Goal: Task Accomplishment & Management: Use online tool/utility

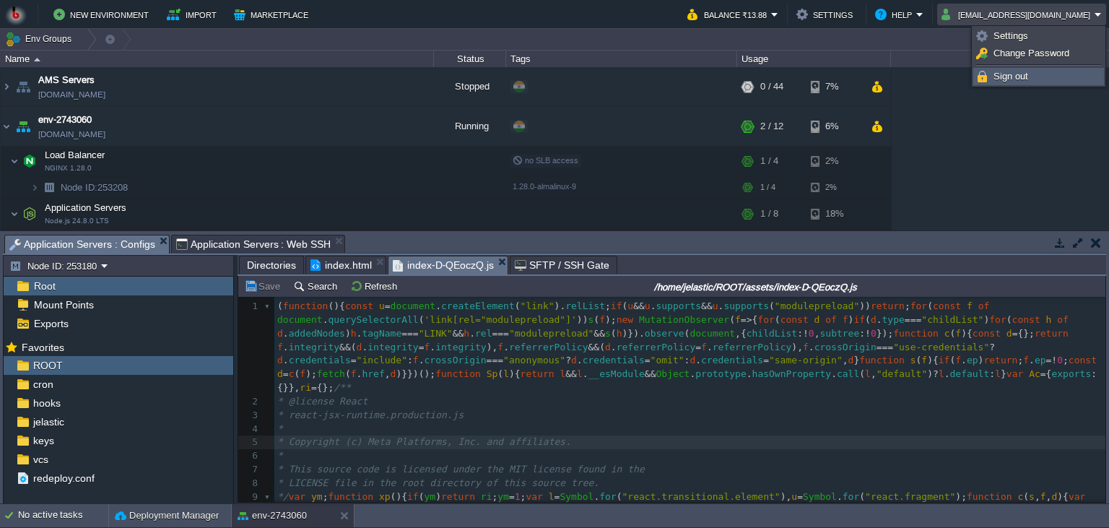
scroll to position [5, 0]
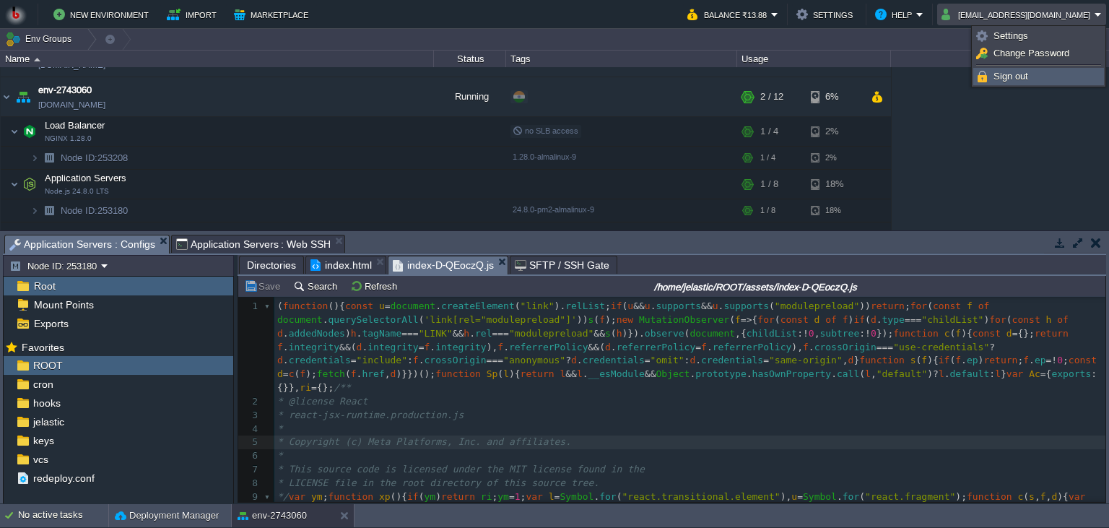
click at [1021, 72] on span "Sign out" at bounding box center [1011, 76] width 35 height 11
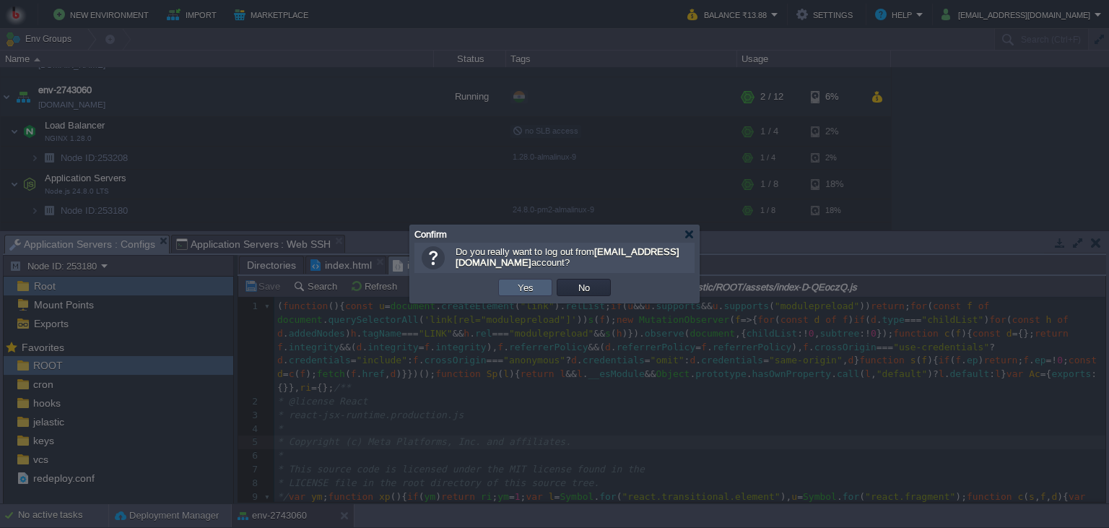
click at [520, 282] on button "Yes" at bounding box center [526, 287] width 25 height 13
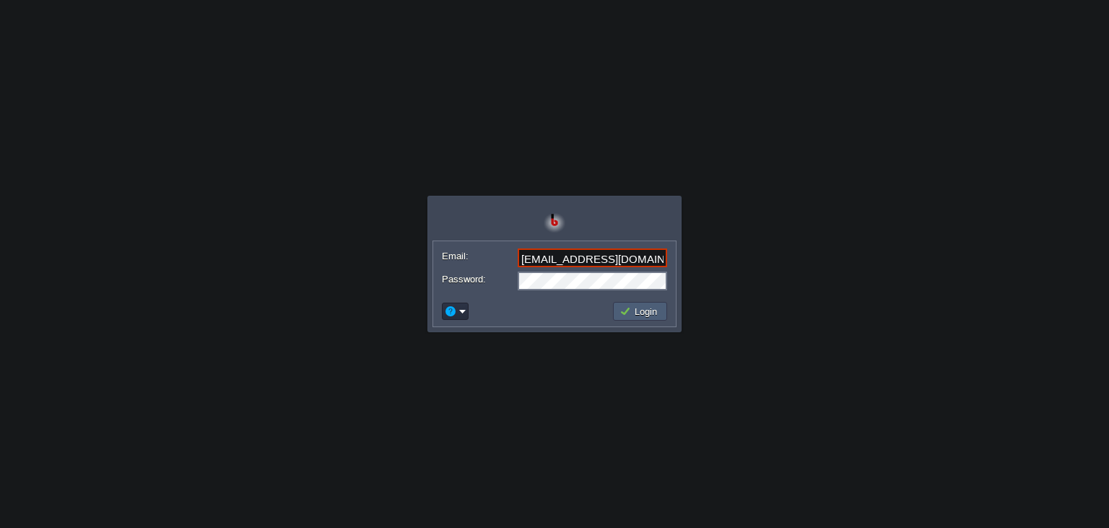
type input "[EMAIL_ADDRESS][DOMAIN_NAME]"
click at [640, 313] on button "Login" at bounding box center [641, 311] width 42 height 13
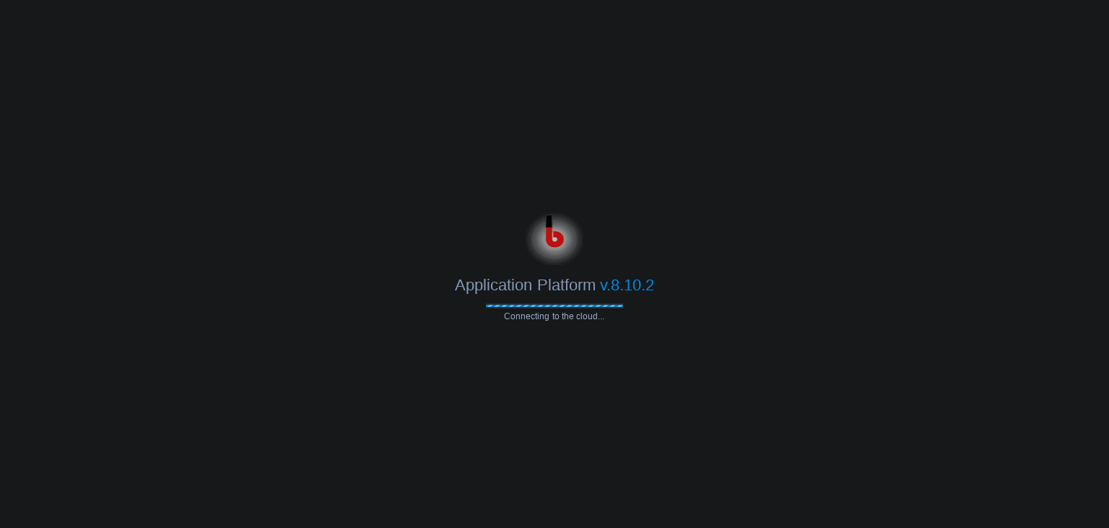
click at [839, 319] on div "Application Platform v.8.10.2 Connecting to the cloud..." at bounding box center [554, 264] width 1109 height 114
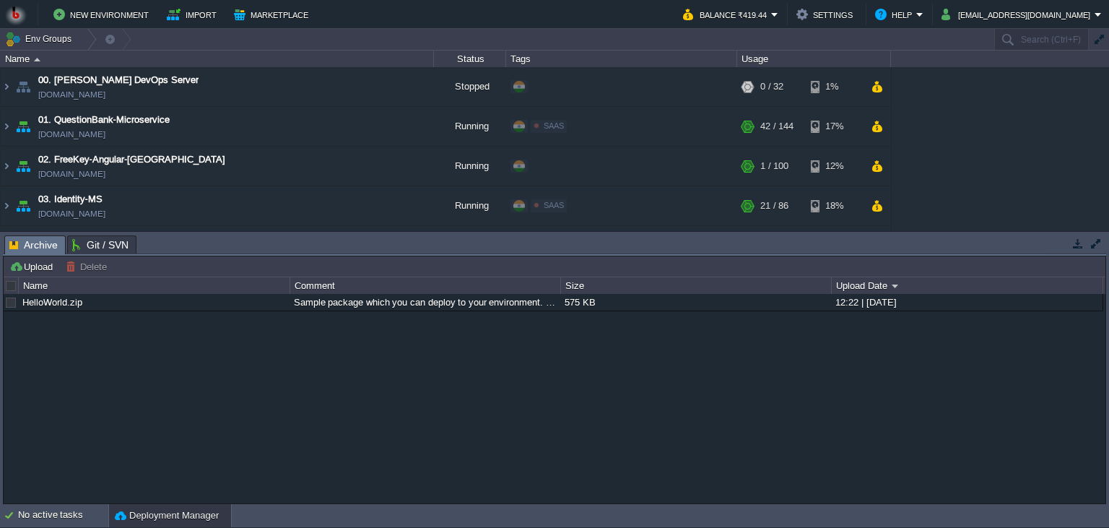
click at [244, 363] on body "New Environment Import Marketplace Bonus ₹0.00 Upgrade Account Balance ₹419.44 …" at bounding box center [554, 264] width 1109 height 528
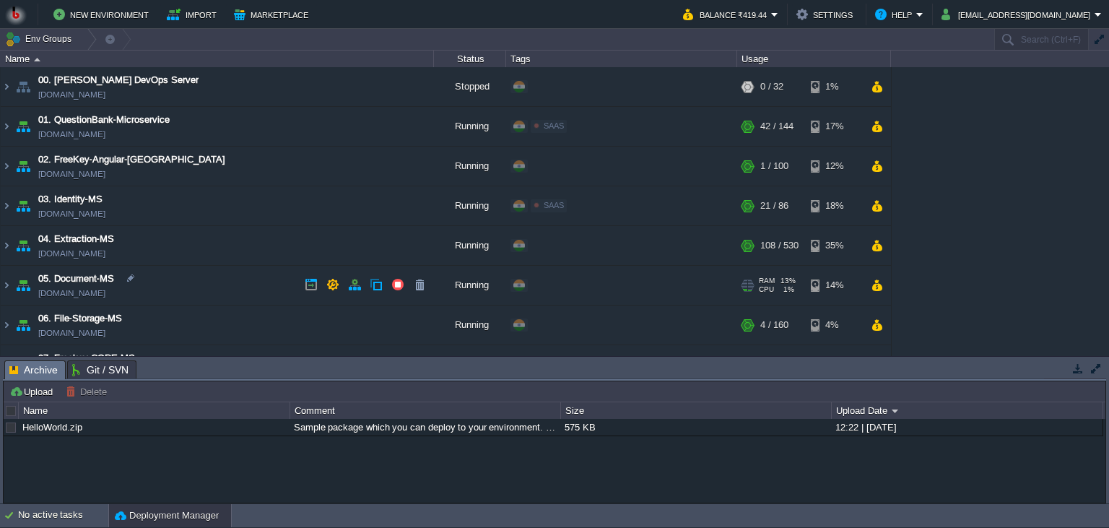
click at [198, 287] on td "05. Document-MS [DOMAIN_NAME]" at bounding box center [217, 286] width 433 height 40
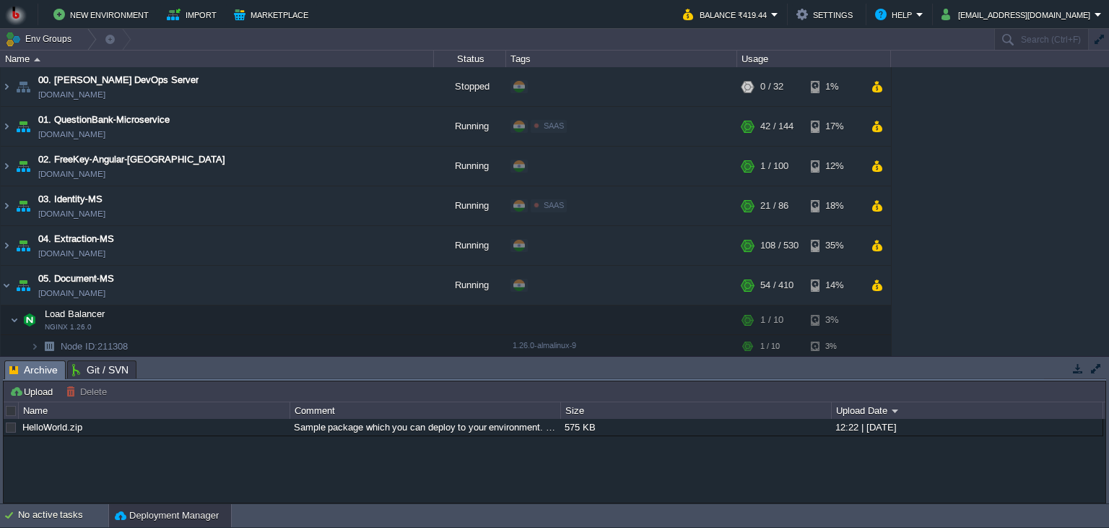
scroll to position [131, 0]
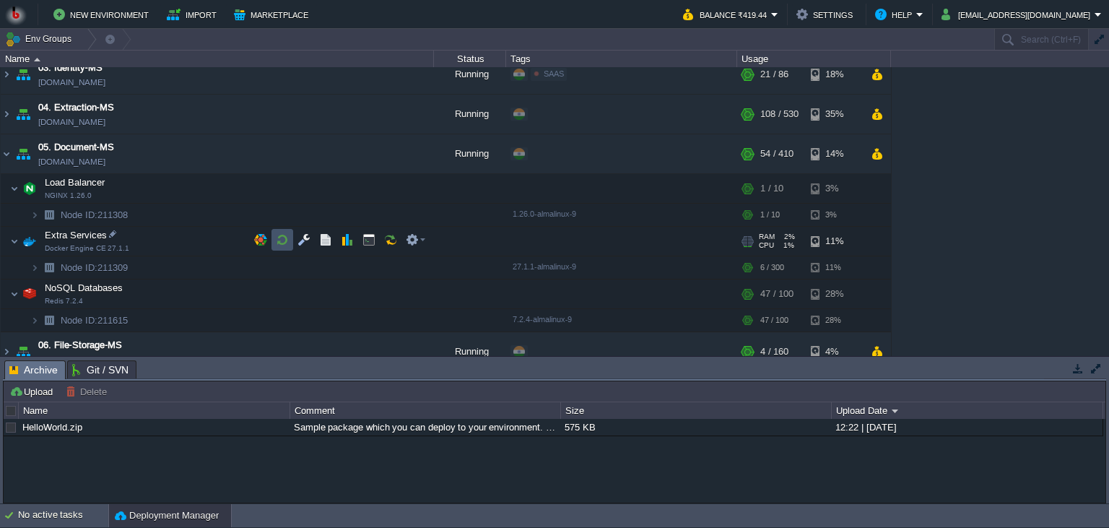
click at [287, 240] on button "button" at bounding box center [282, 239] width 13 height 13
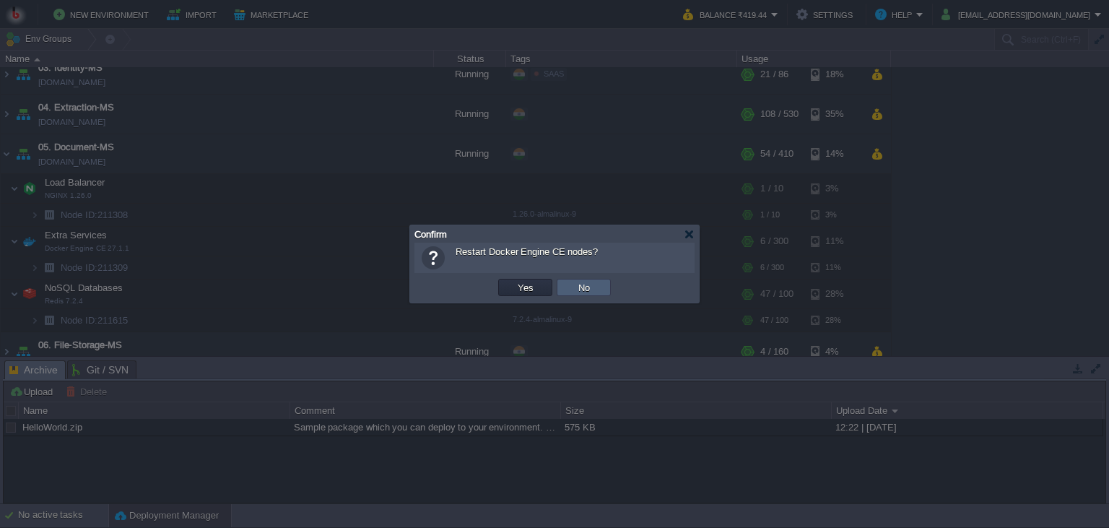
drag, startPoint x: 579, startPoint y: 289, endPoint x: 545, endPoint y: 287, distance: 33.3
click at [578, 290] on button "No" at bounding box center [584, 287] width 20 height 13
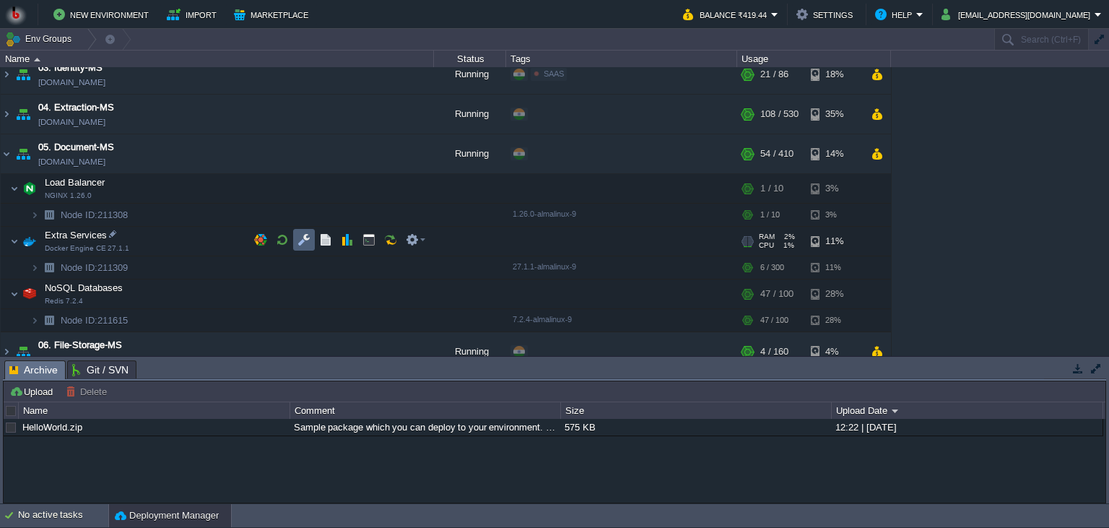
click at [300, 239] on button "button" at bounding box center [304, 239] width 13 height 13
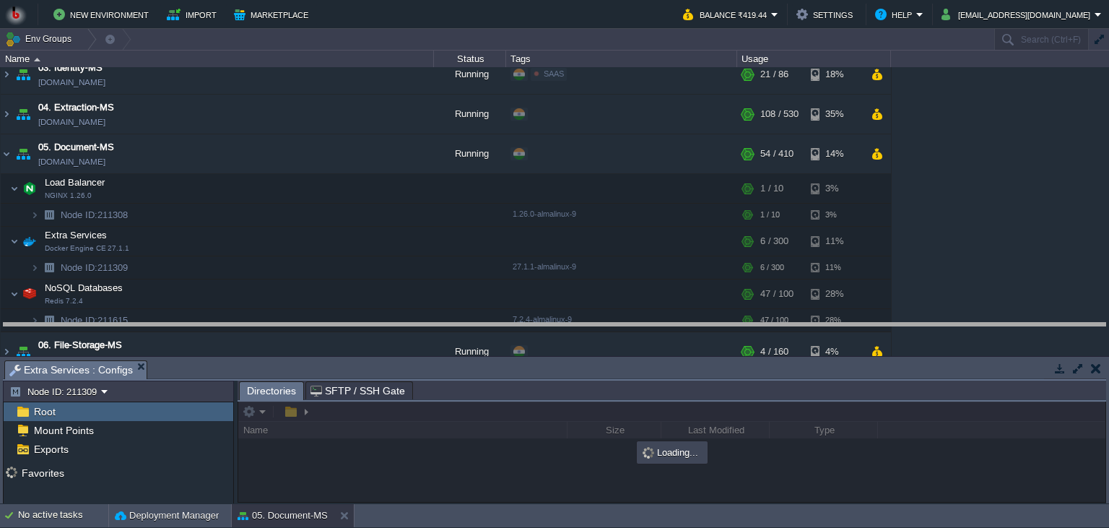
drag, startPoint x: 334, startPoint y: 368, endPoint x: 337, endPoint y: 256, distance: 112.7
click at [337, 256] on body "New Environment Import Marketplace Bonus ₹0.00 Upgrade Account Balance ₹419.44 …" at bounding box center [554, 264] width 1109 height 528
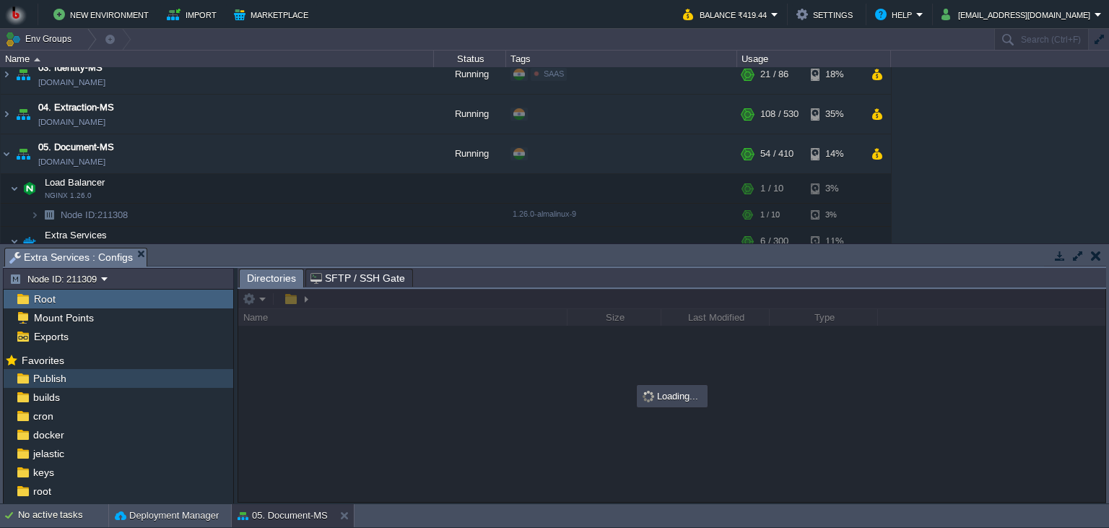
click at [98, 382] on div "Publish" at bounding box center [119, 378] width 230 height 19
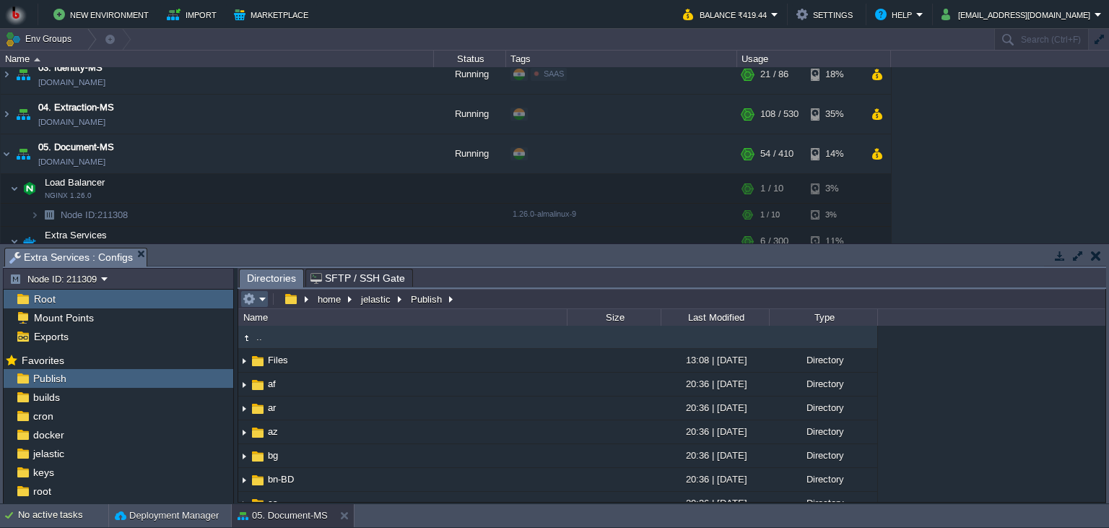
click at [251, 297] on button "button" at bounding box center [249, 299] width 13 height 13
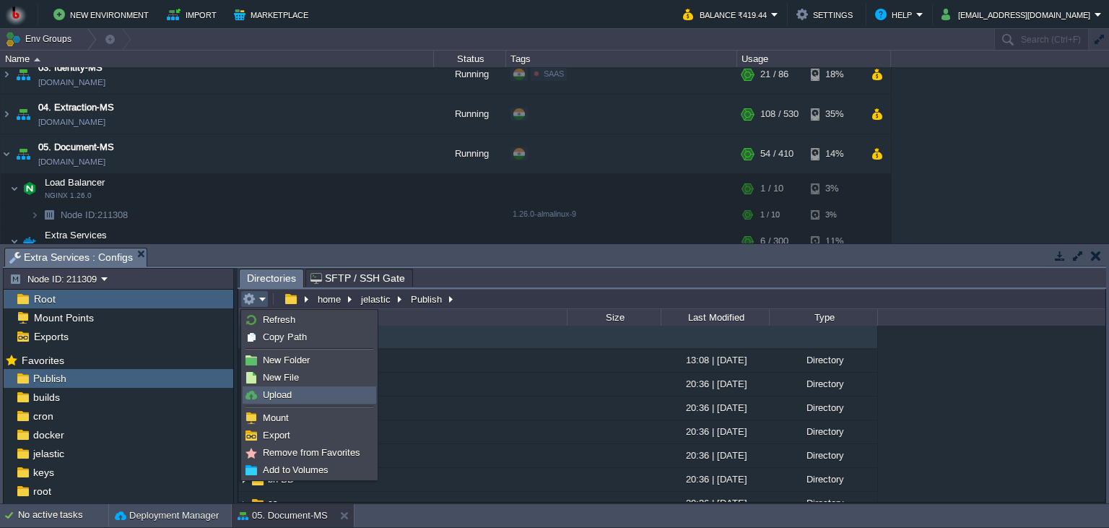
click at [271, 397] on span "Upload" at bounding box center [277, 394] width 29 height 11
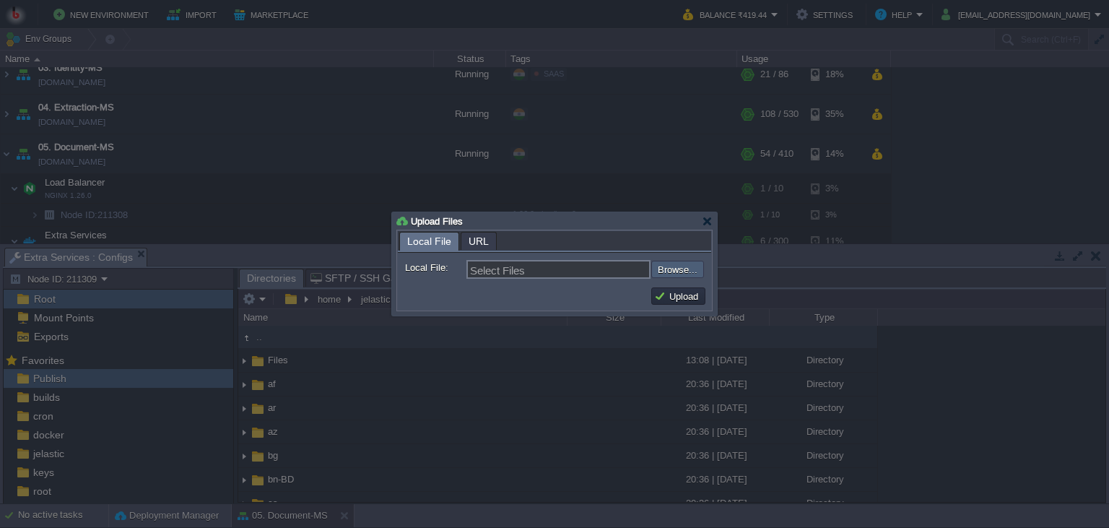
click at [683, 272] on input "file" at bounding box center [612, 269] width 183 height 17
type input "C:\fakepath\AIManagerMS.dll"
type input "AIManagerMS.dll"
click at [683, 269] on input "file" at bounding box center [612, 269] width 183 height 17
type input "C:\fakepath\PdfGenerateMicroservice.dll"
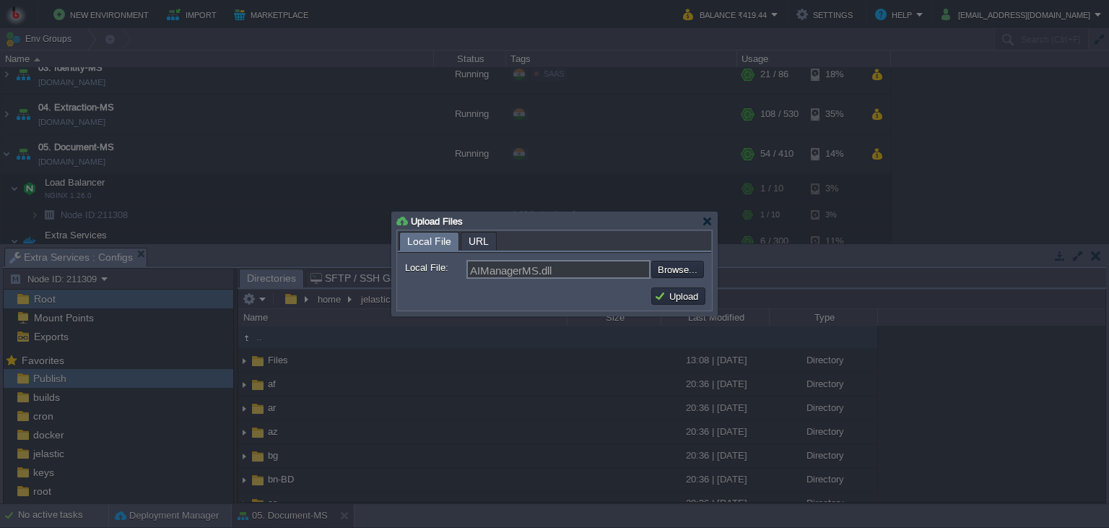
type input "PdfGenerateMicroservice.dll"
click at [683, 296] on button "Upload" at bounding box center [678, 296] width 48 height 13
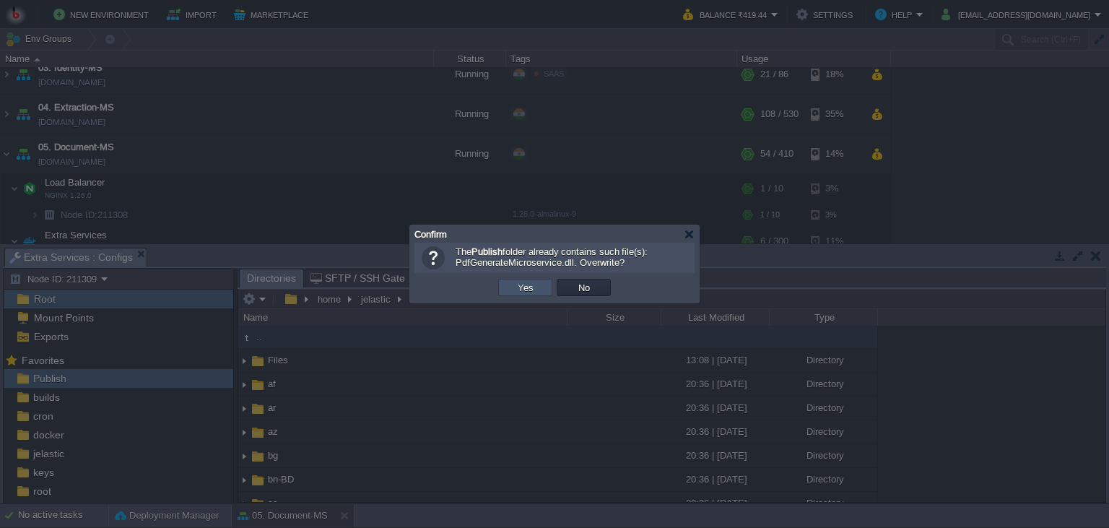
click at [516, 282] on button "Yes" at bounding box center [526, 287] width 25 height 13
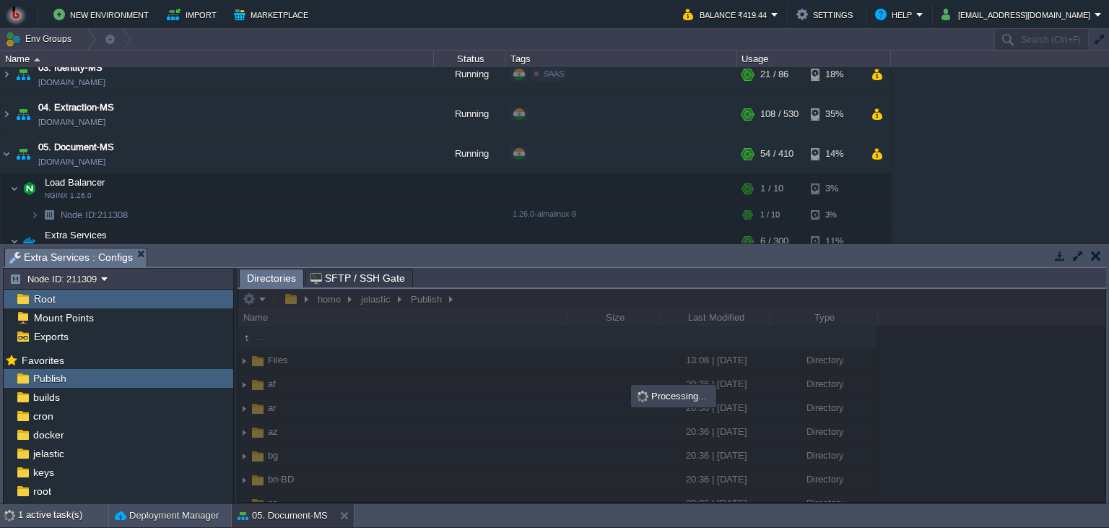
click at [562, 285] on body "New Environment Import Marketplace Bonus ₹0.00 Upgrade Account Balance ₹419.44 …" at bounding box center [554, 264] width 1109 height 528
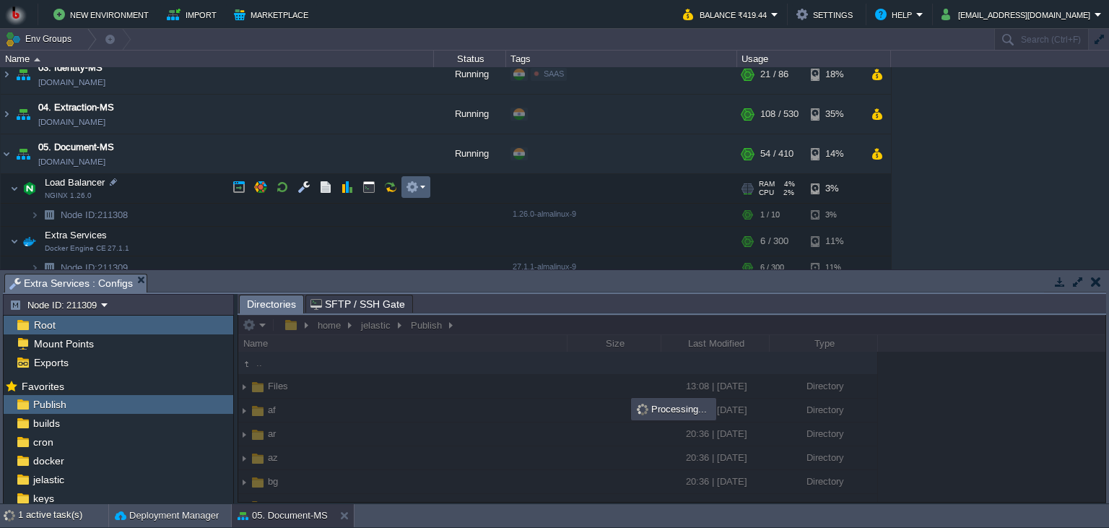
scroll to position [197, 0]
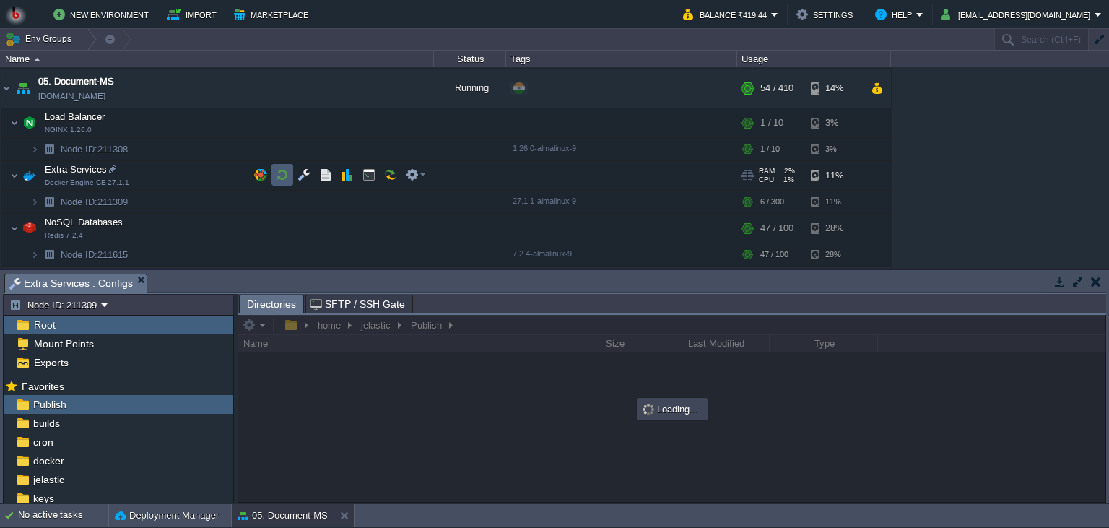
click at [285, 180] on button "button" at bounding box center [282, 174] width 13 height 13
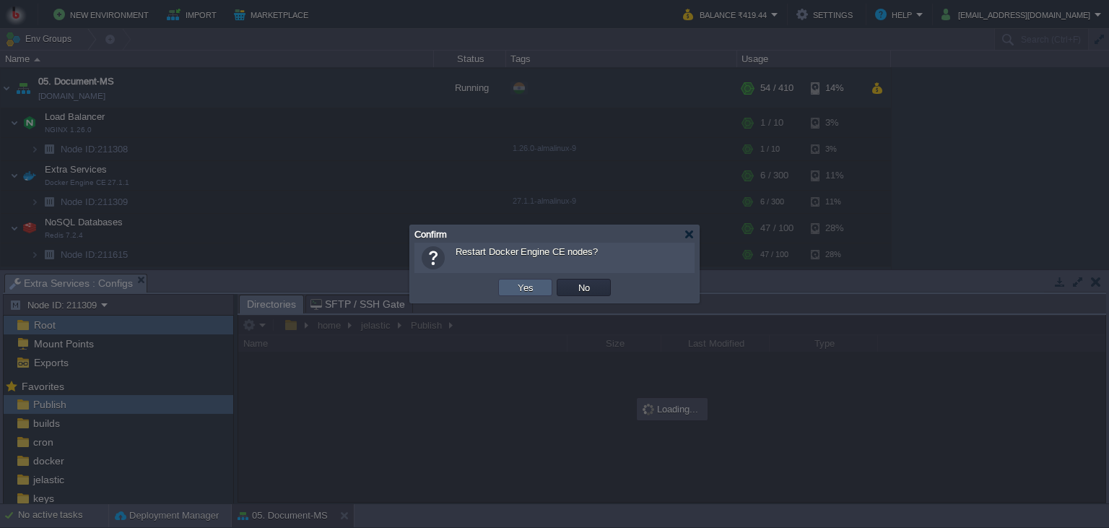
click at [511, 285] on td "Yes" at bounding box center [525, 287] width 54 height 17
